Goal: Information Seeking & Learning: Learn about a topic

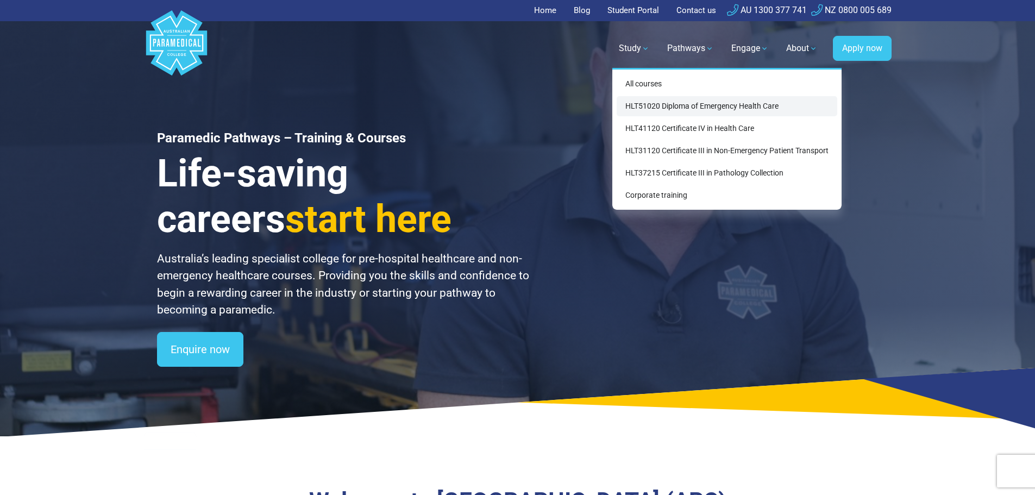
click at [697, 100] on link "HLT51020 Diploma of Emergency Health Care" at bounding box center [727, 106] width 221 height 20
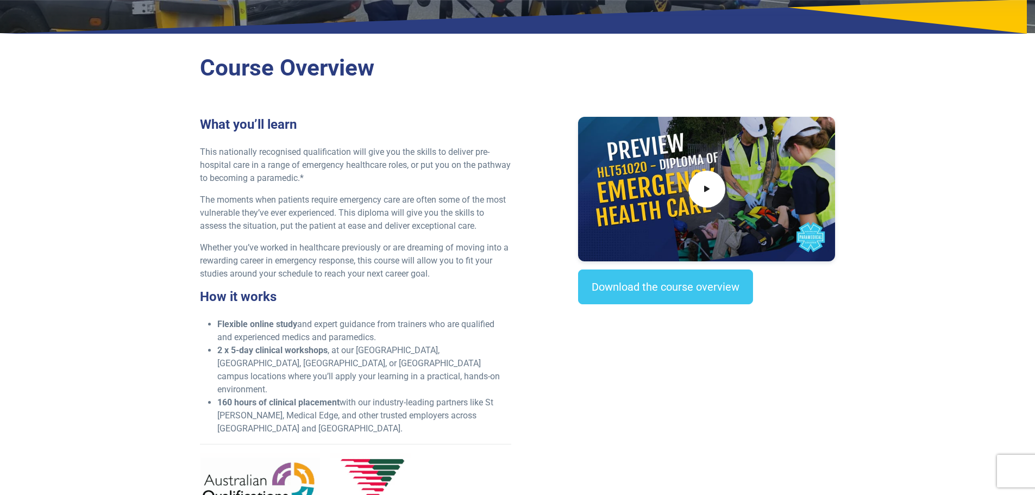
scroll to position [217, 0]
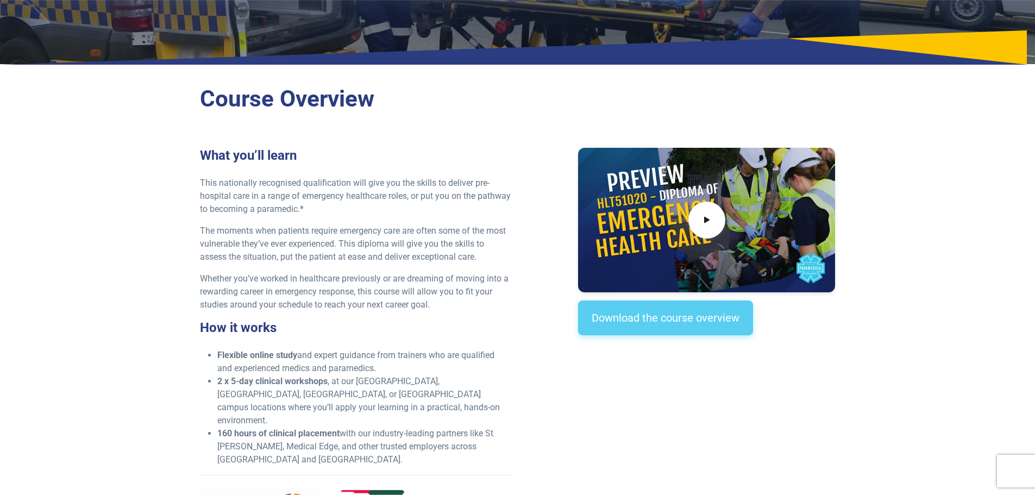
click at [683, 324] on link "Download the course overview" at bounding box center [665, 318] width 175 height 35
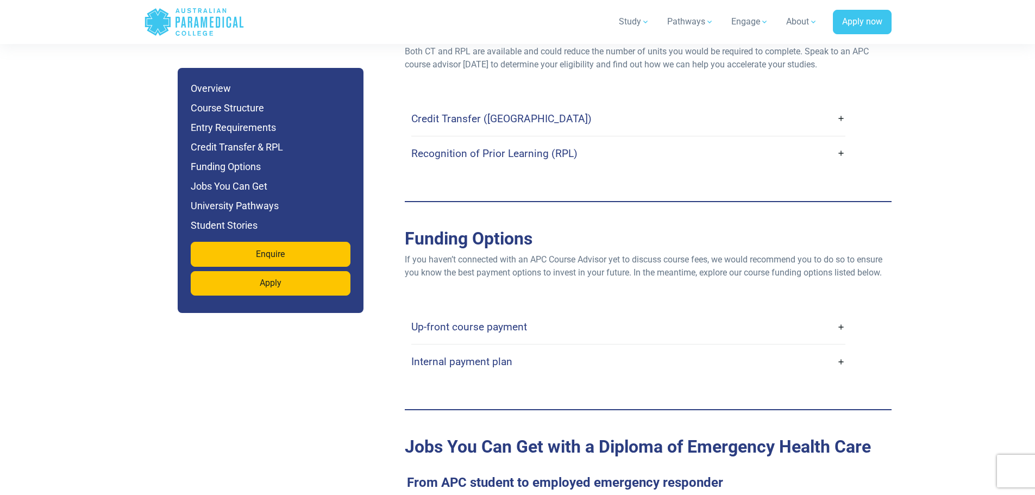
scroll to position [3228, 0]
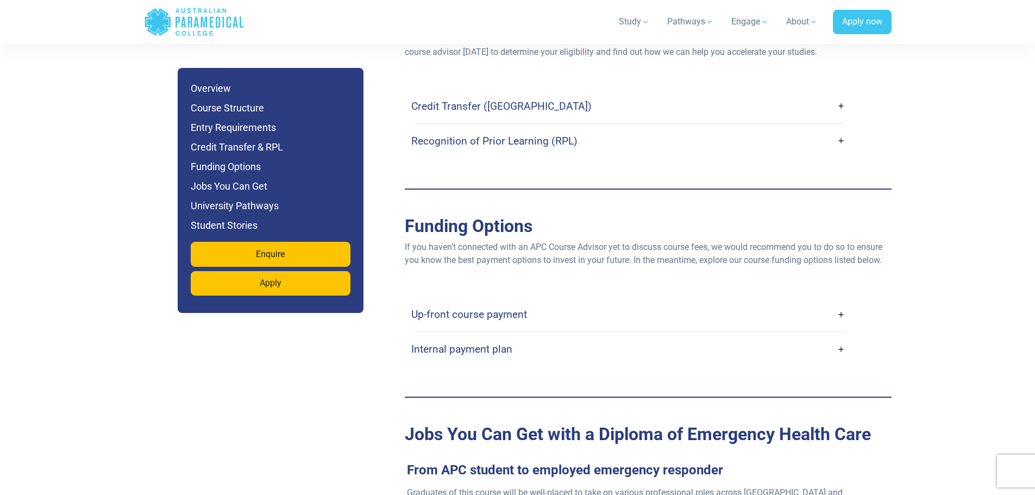
click at [517, 308] on h4 "Up-front course payment" at bounding box center [469, 314] width 116 height 13
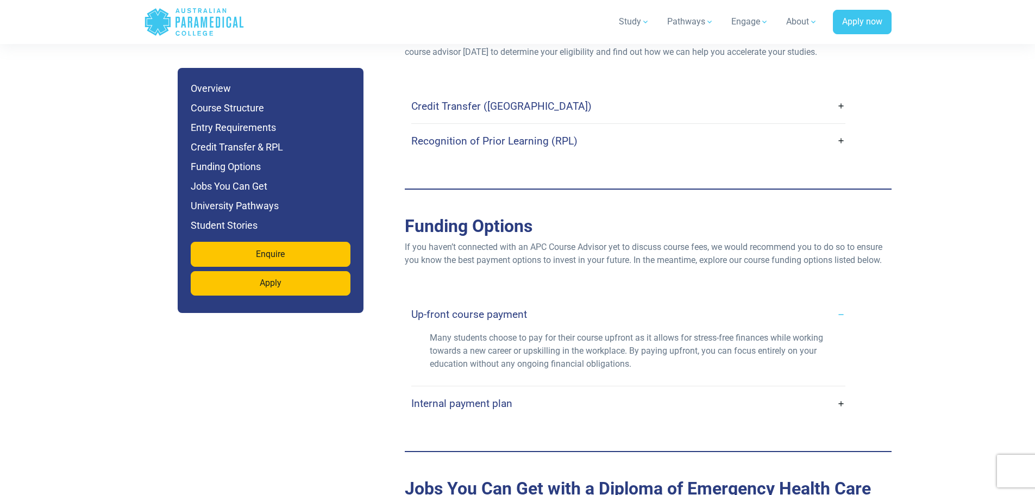
click at [517, 308] on h4 "Up-front course payment" at bounding box center [469, 314] width 116 height 13
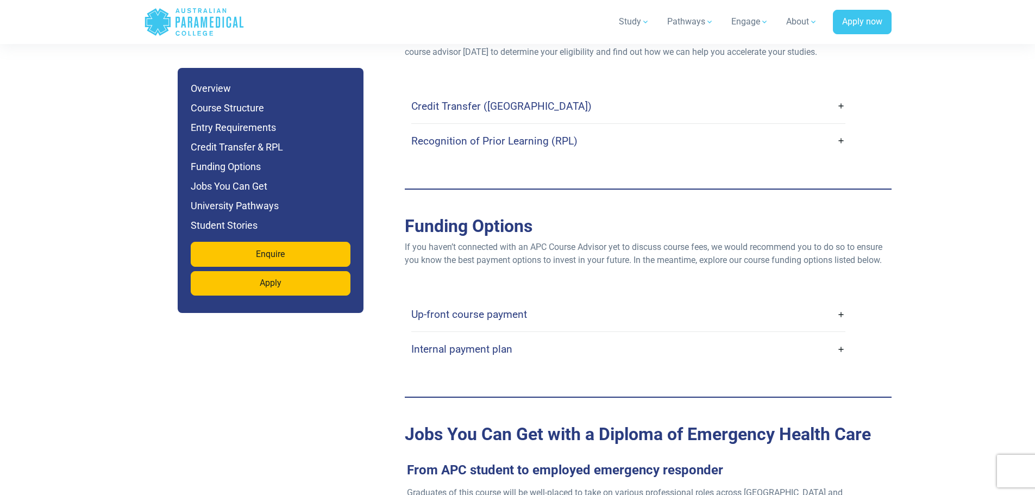
click at [484, 343] on h4 "Internal payment plan" at bounding box center [461, 349] width 101 height 13
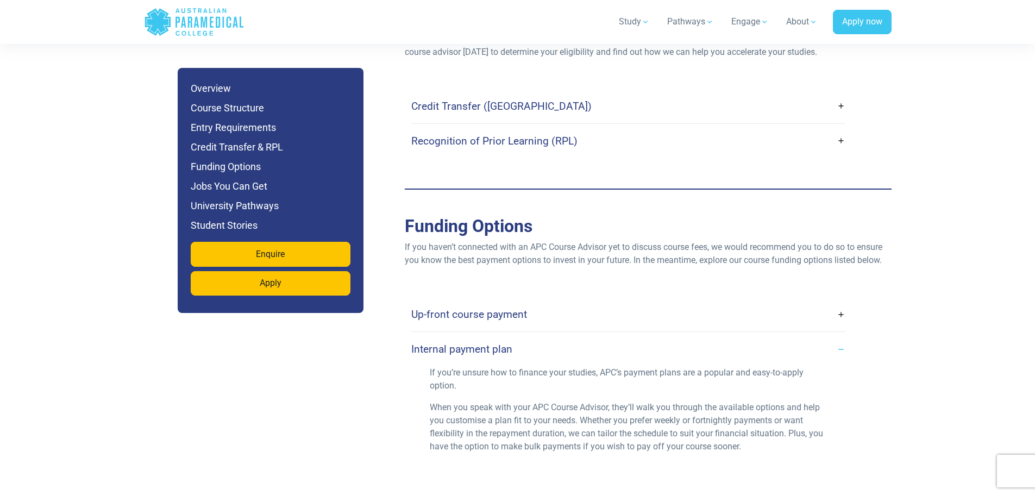
click at [484, 343] on h4 "Internal payment plan" at bounding box center [461, 349] width 101 height 13
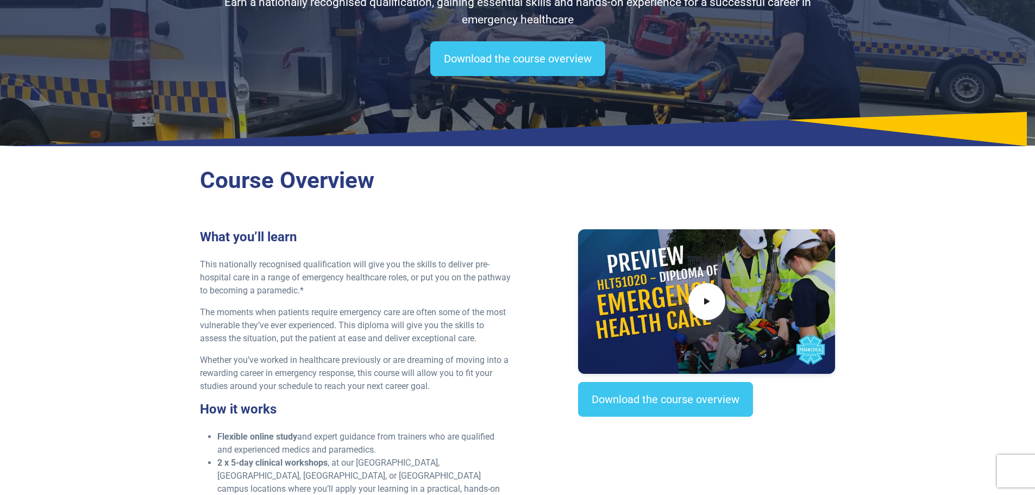
scroll to position [0, 0]
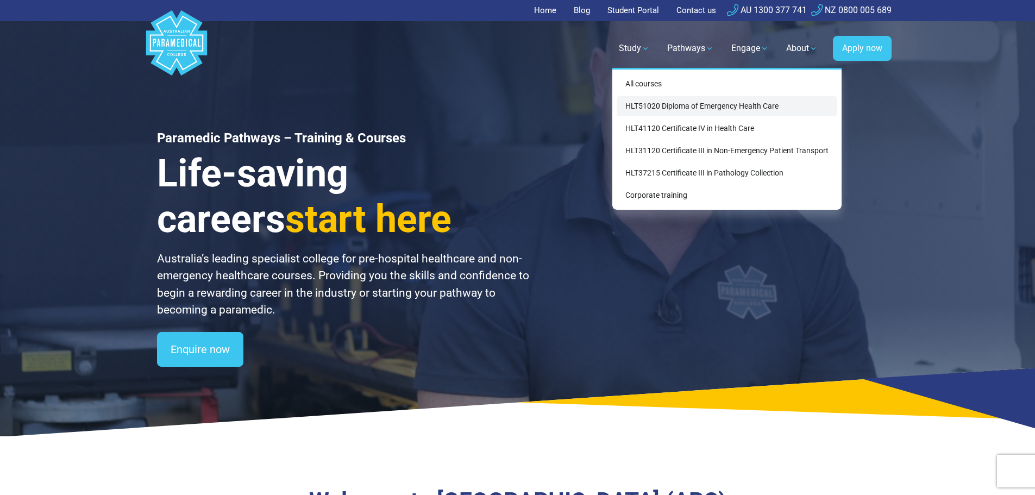
click at [653, 102] on link "HLT51020 Diploma of Emergency Health Care" at bounding box center [727, 106] width 221 height 20
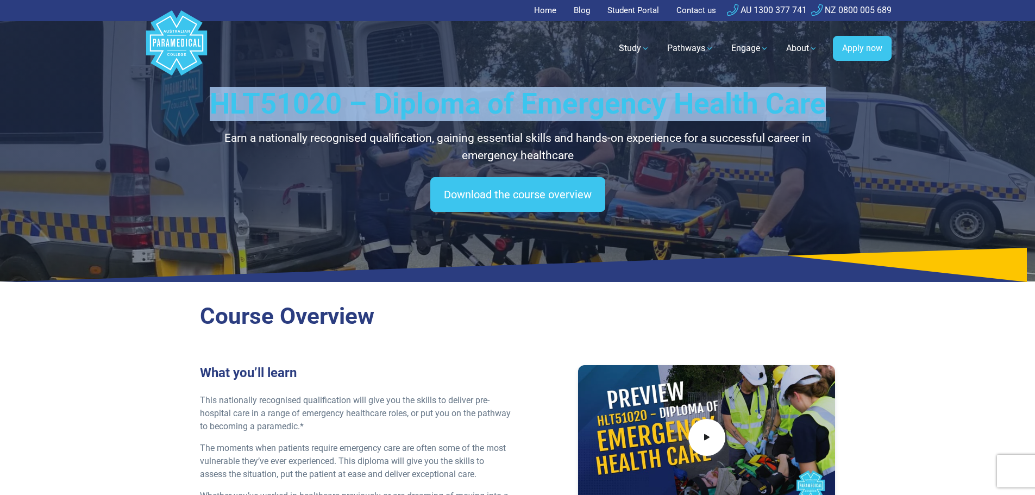
drag, startPoint x: 208, startPoint y: 98, endPoint x: 829, endPoint y: 88, distance: 621.4
click at [829, 88] on h1 "HLT51020 – Diploma of Emergency Health Care" at bounding box center [518, 104] width 636 height 34
copy h1 "HLT51020 – Diploma of Emergency Health Care"
